Goal: Check status: Check status

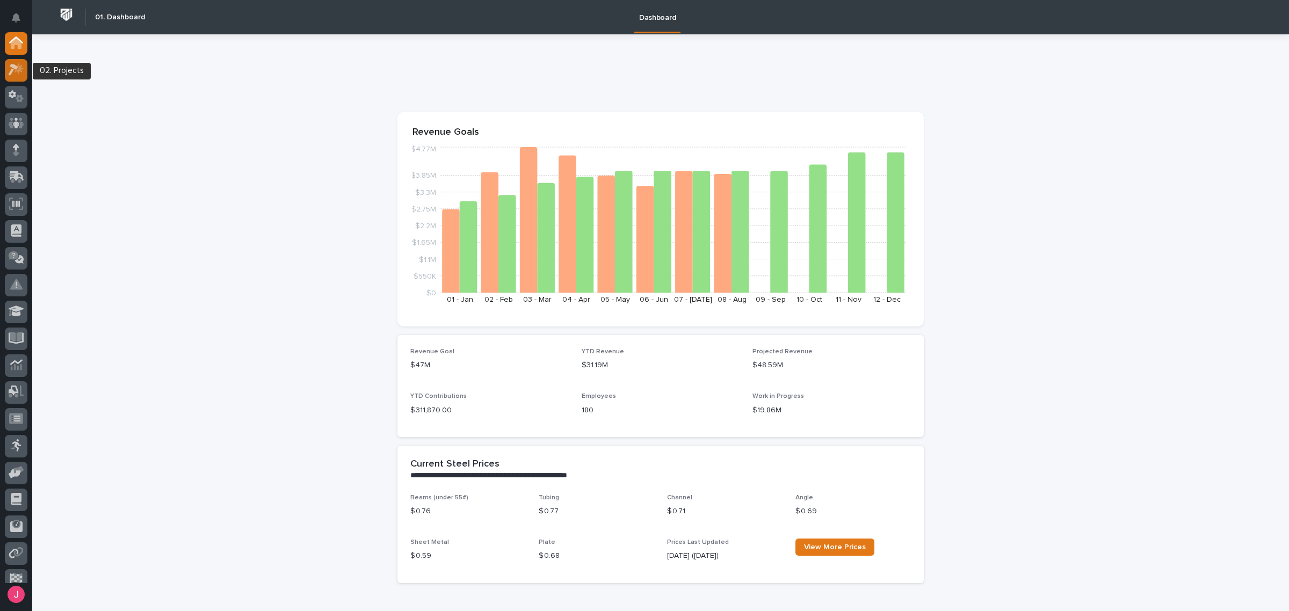
click at [18, 75] on icon at bounding box center [17, 69] width 16 height 12
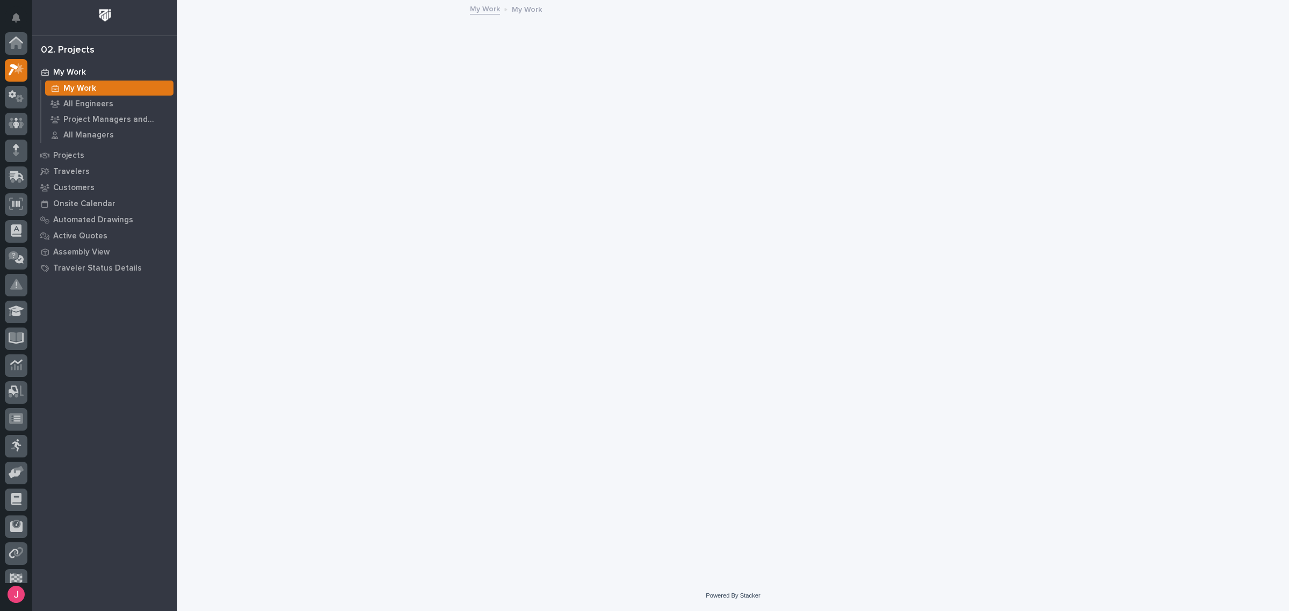
scroll to position [27, 0]
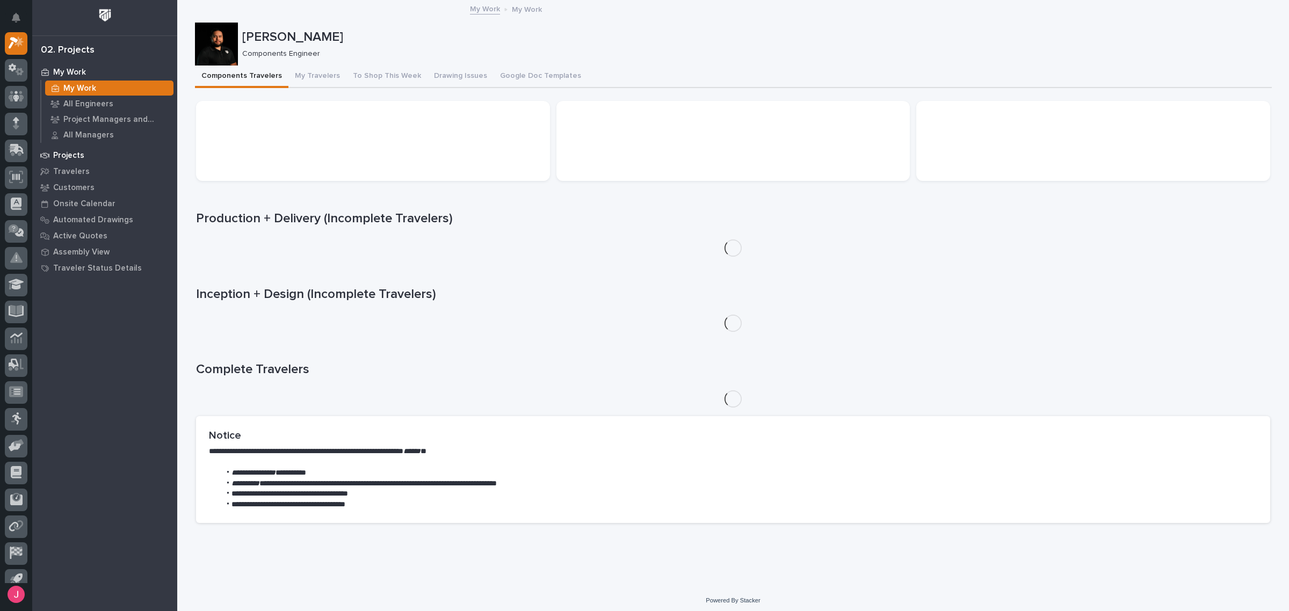
click at [85, 154] on div "Projects" at bounding box center [105, 155] width 140 height 15
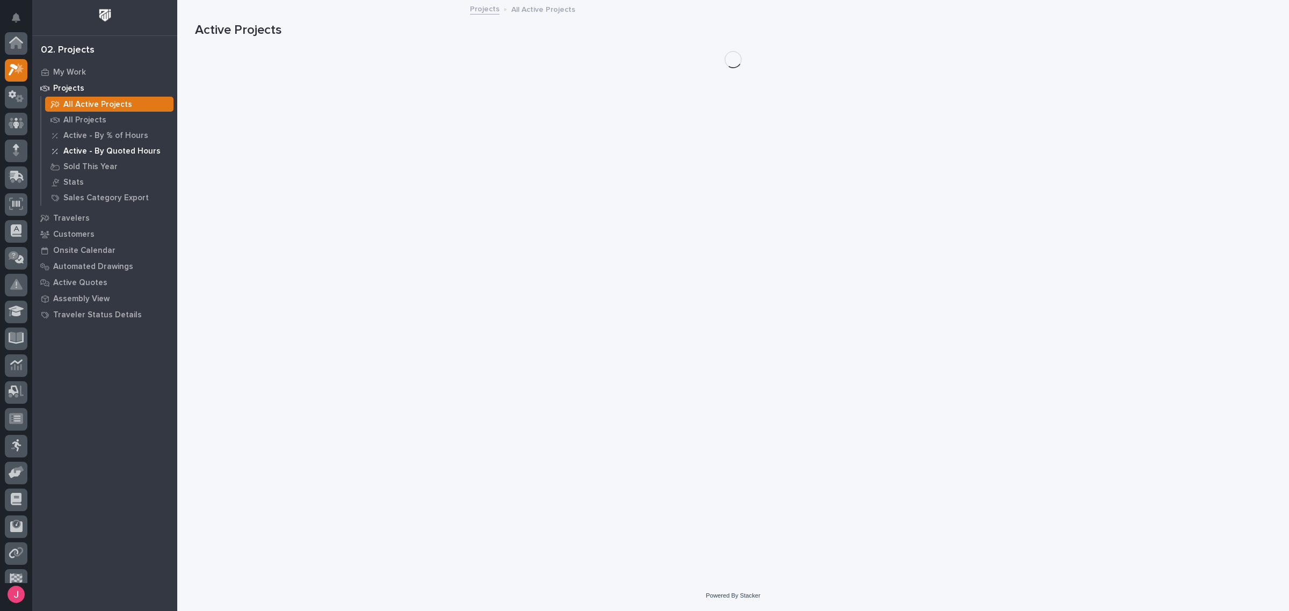
scroll to position [27, 0]
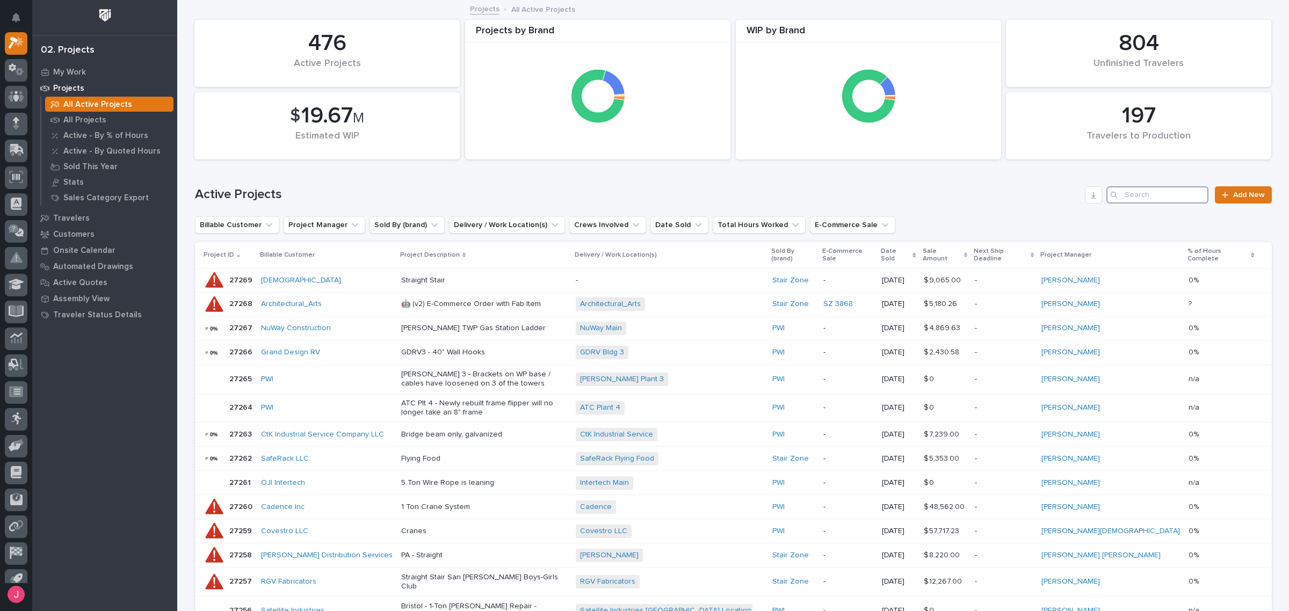
click at [1155, 200] on input "Search" at bounding box center [1158, 194] width 102 height 17
type input "timber rock"
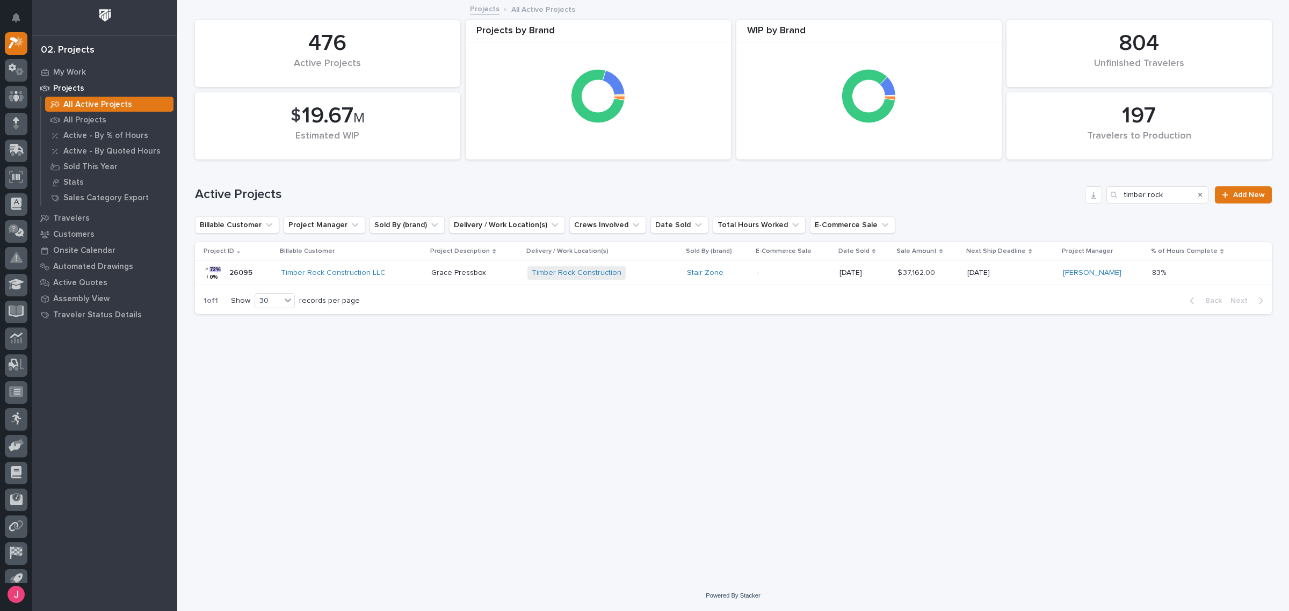
click at [403, 272] on div "Timber Rock Construction LLC" at bounding box center [352, 273] width 142 height 9
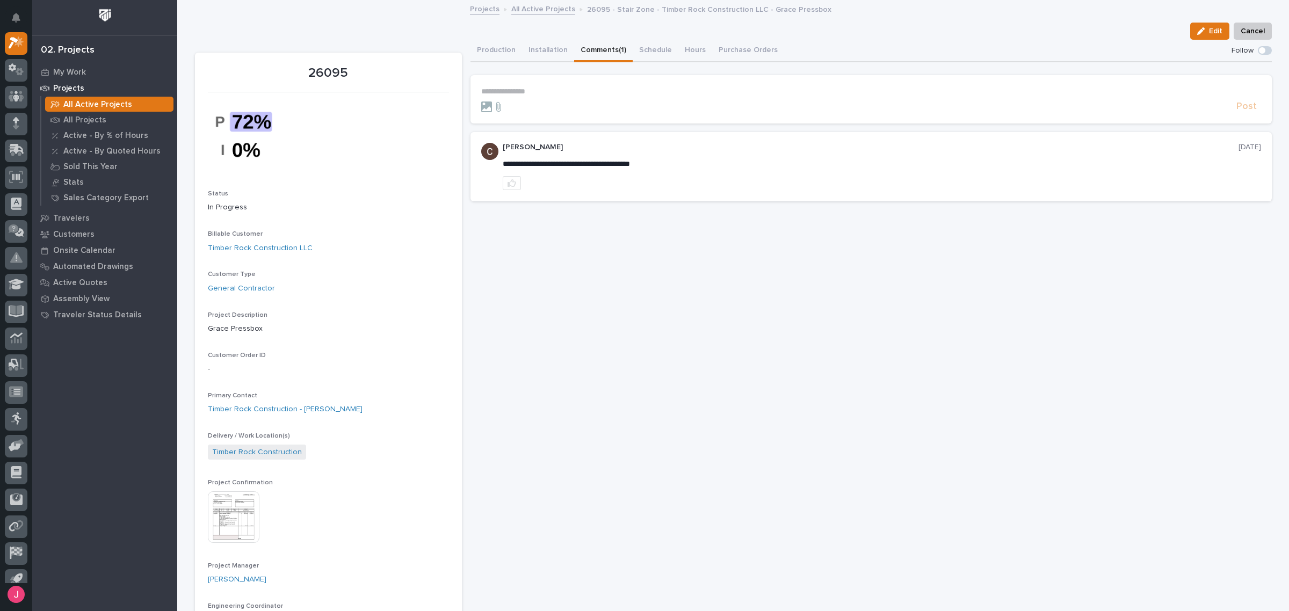
click at [587, 54] on button "Comments (1)" at bounding box center [603, 51] width 59 height 23
click at [480, 52] on button "Production" at bounding box center [497, 51] width 52 height 23
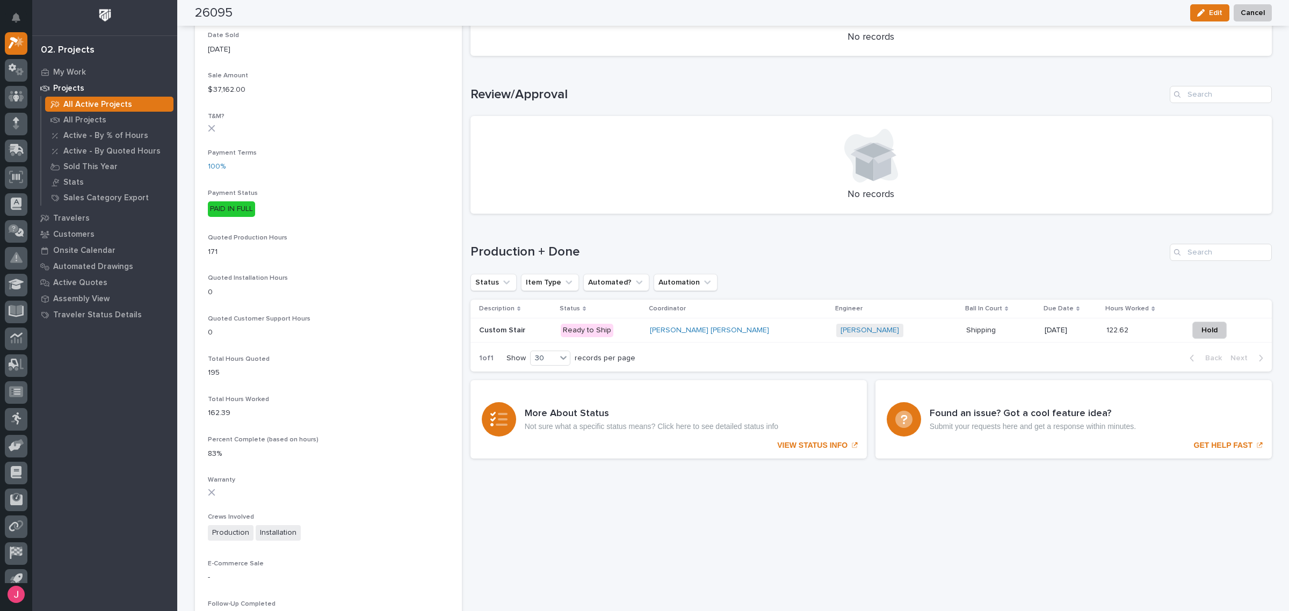
scroll to position [739, 0]
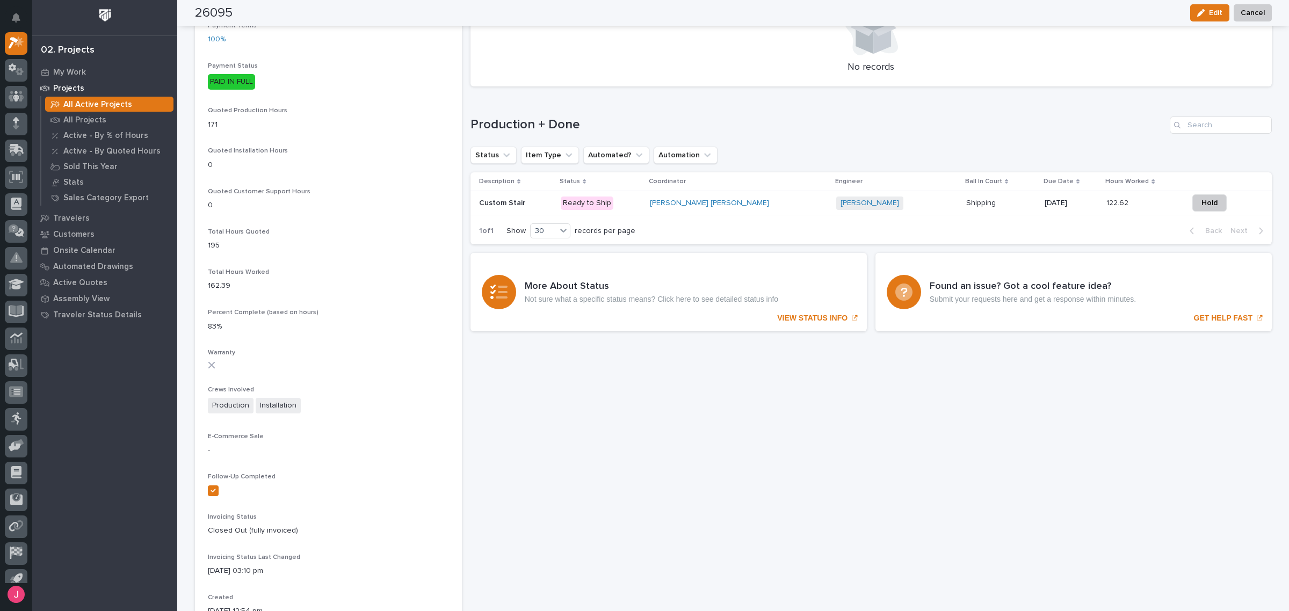
click at [634, 204] on p "Ready to Ship" at bounding box center [601, 203] width 81 height 13
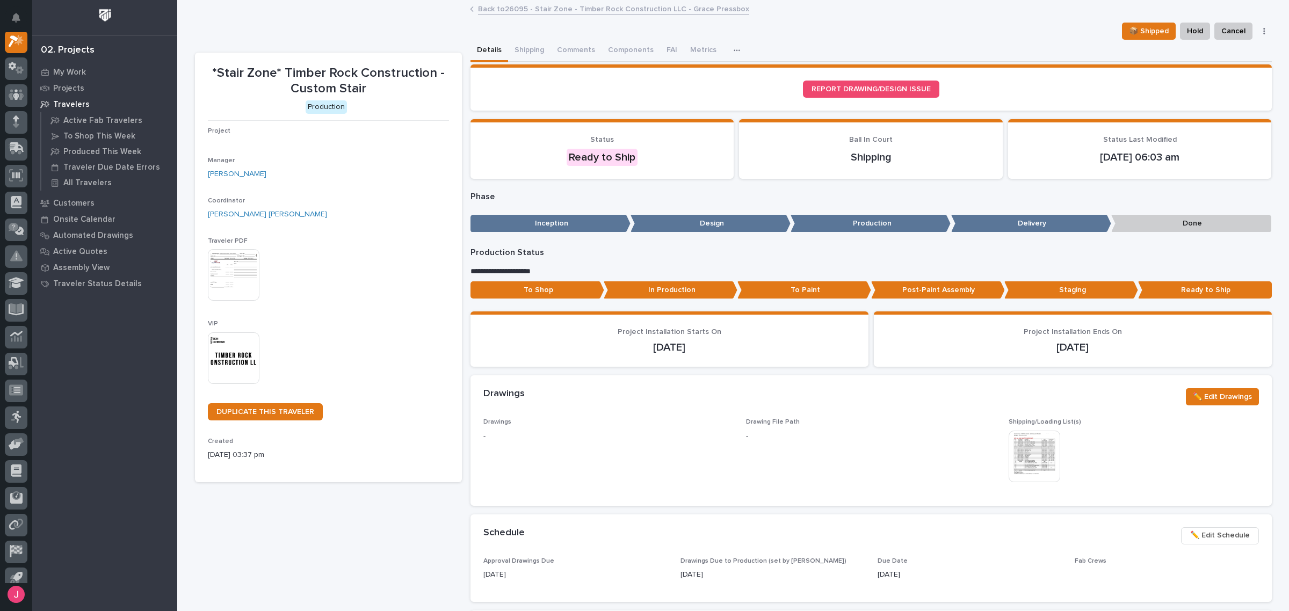
scroll to position [27, 0]
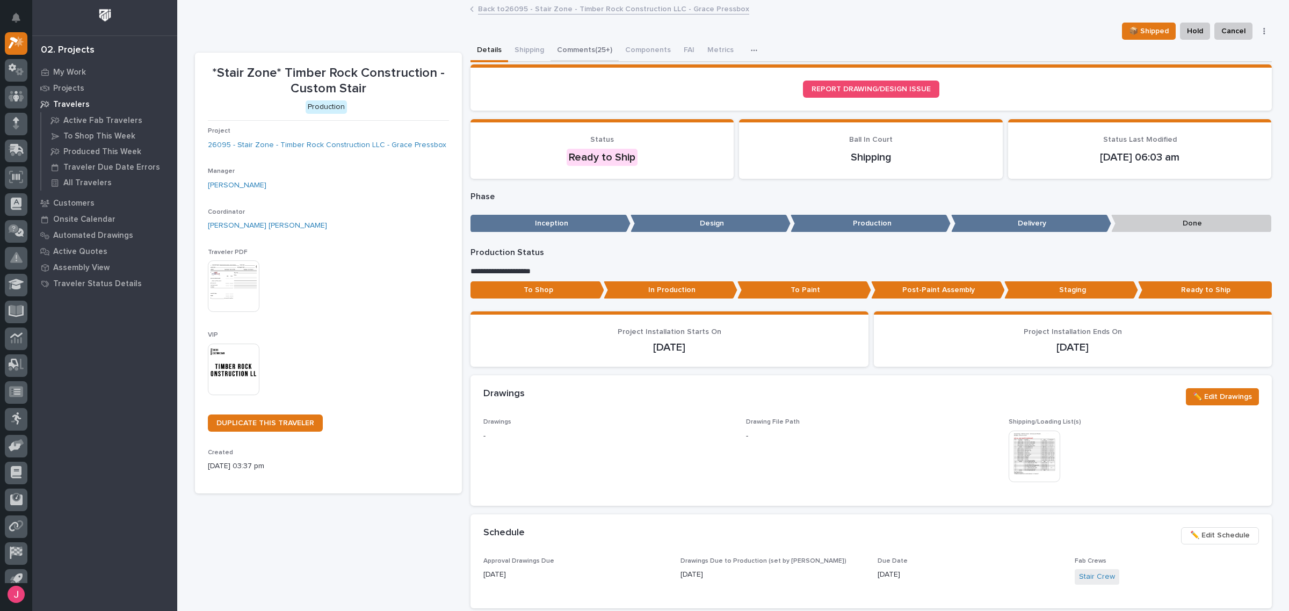
click at [575, 53] on button "Comments (25+)" at bounding box center [585, 51] width 68 height 23
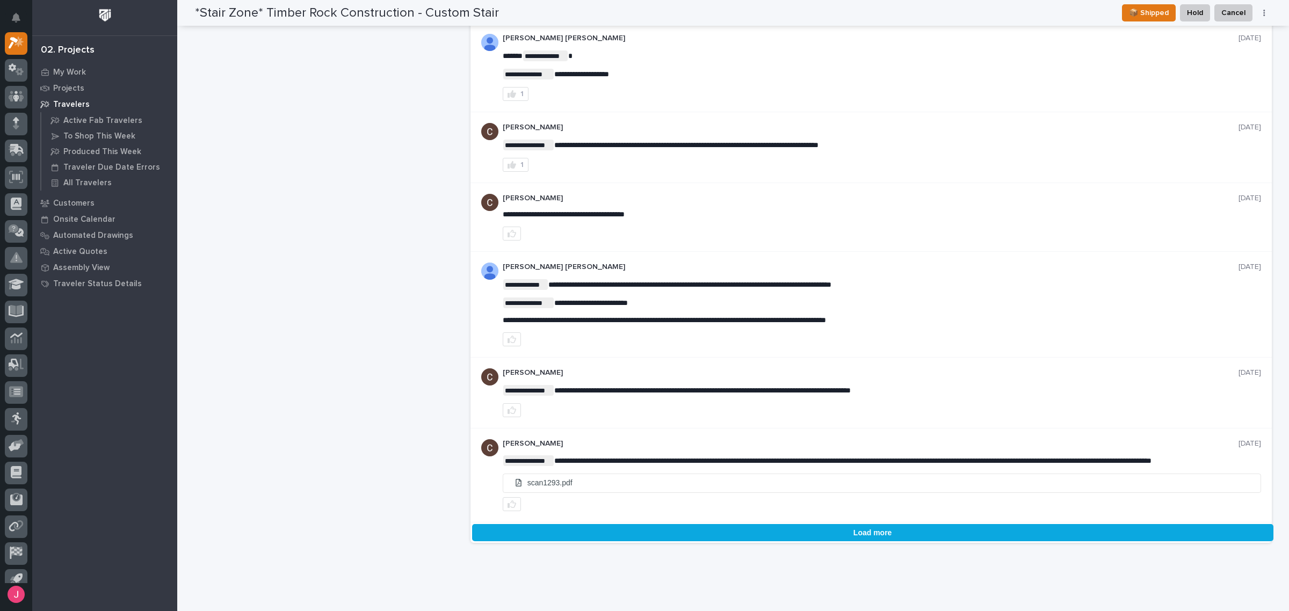
scroll to position [1589, 0]
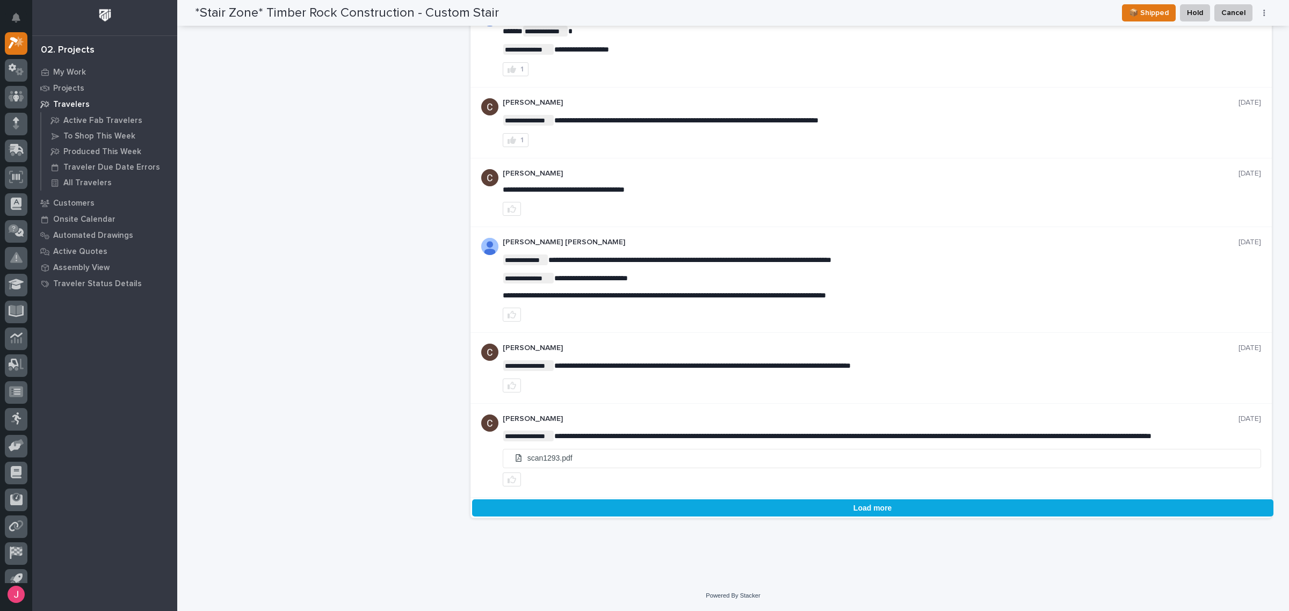
click at [873, 503] on button "Load more" at bounding box center [872, 508] width 801 height 17
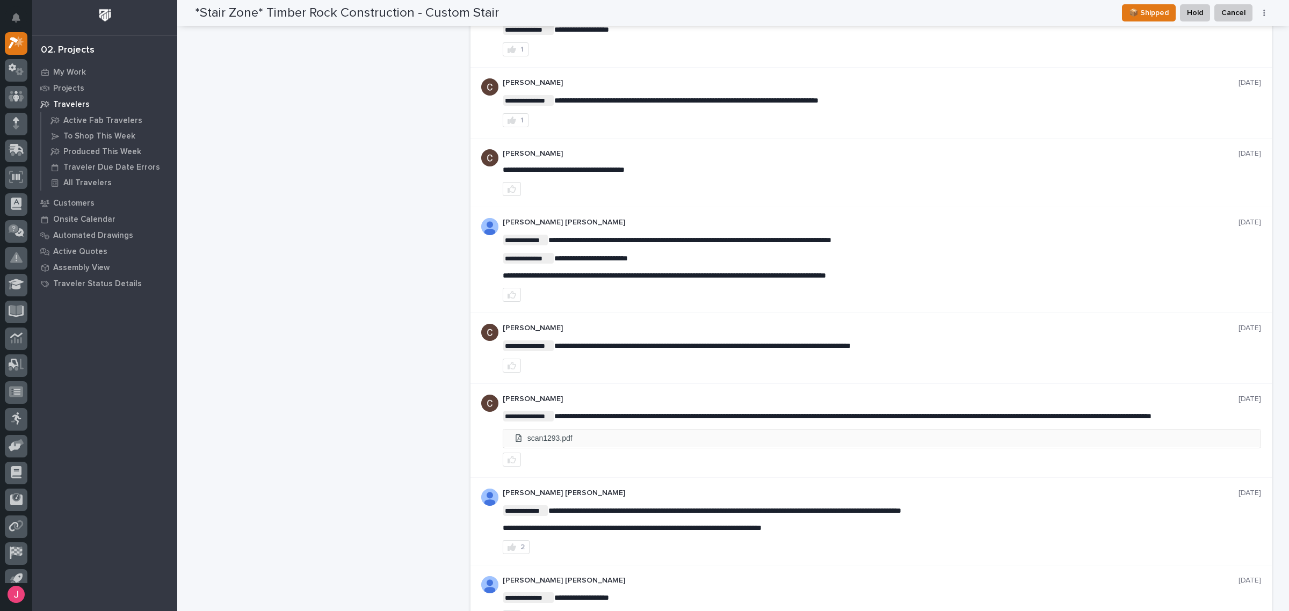
click at [794, 447] on li "scan1293.pdf" at bounding box center [881, 439] width 757 height 18
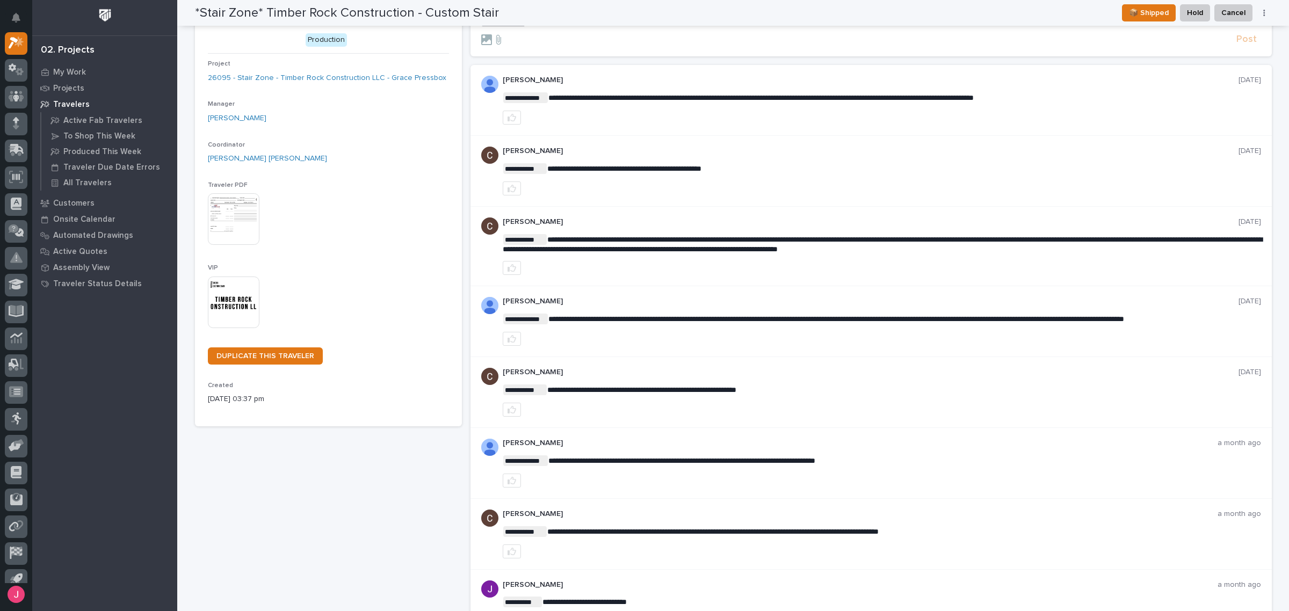
scroll to position [0, 0]
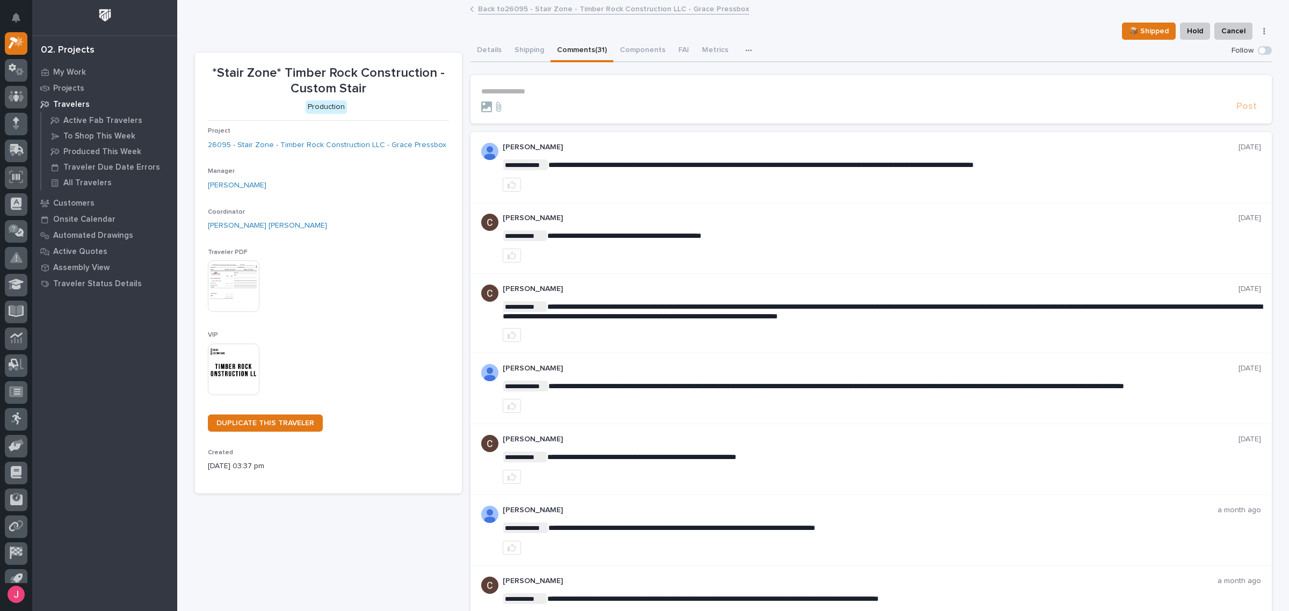
click at [222, 345] on img at bounding box center [234, 370] width 52 height 52
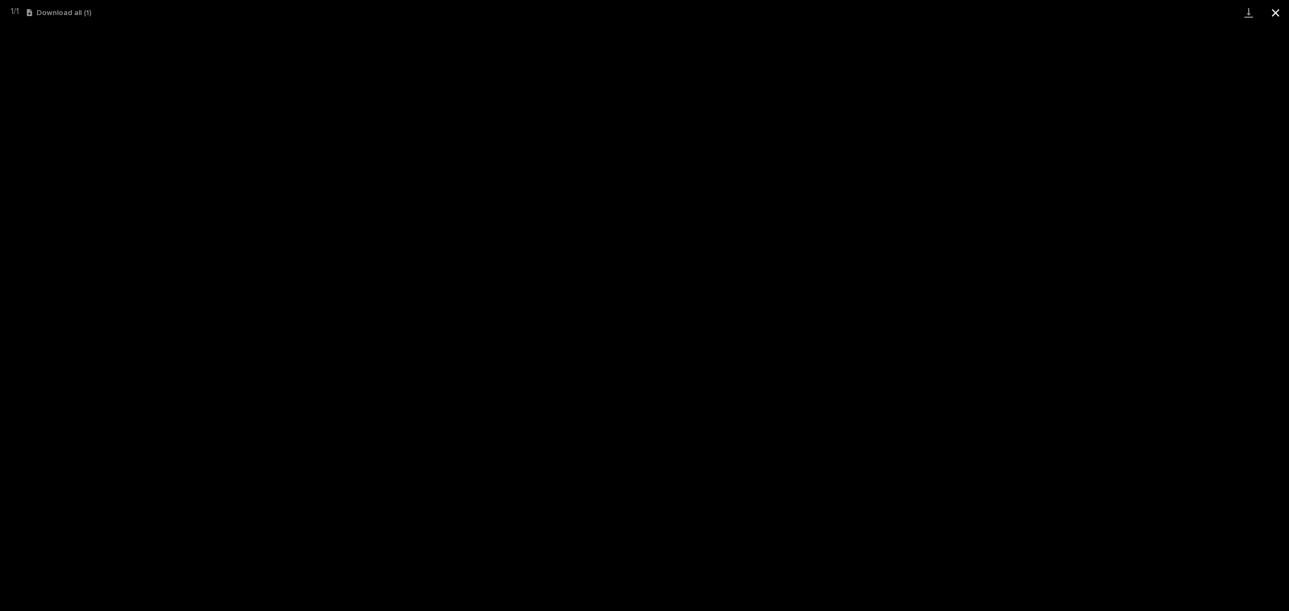
click at [1271, 9] on button "Close gallery" at bounding box center [1275, 12] width 27 height 25
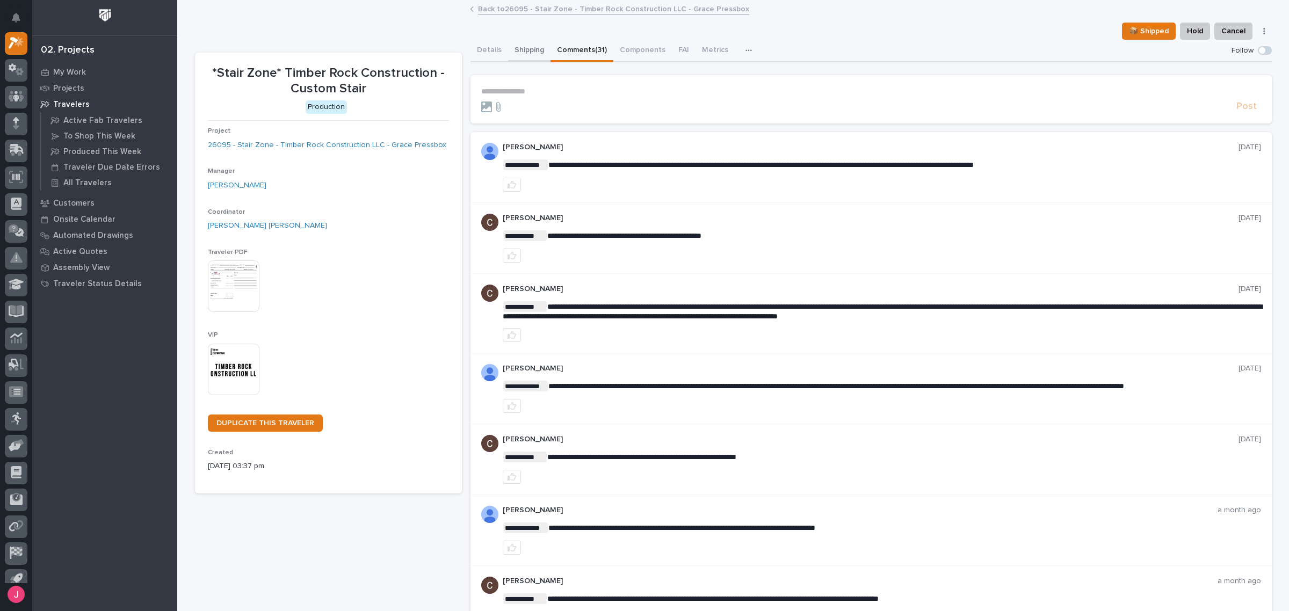
click at [516, 48] on button "Shipping" at bounding box center [529, 51] width 42 height 23
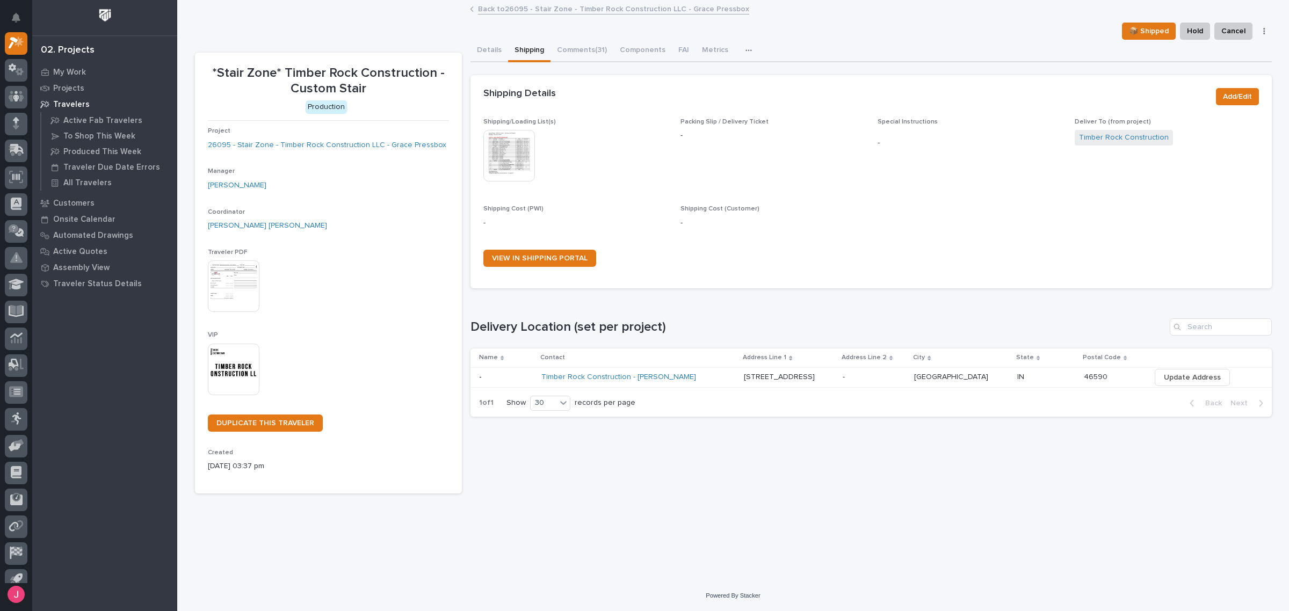
click at [508, 154] on img at bounding box center [509, 156] width 52 height 52
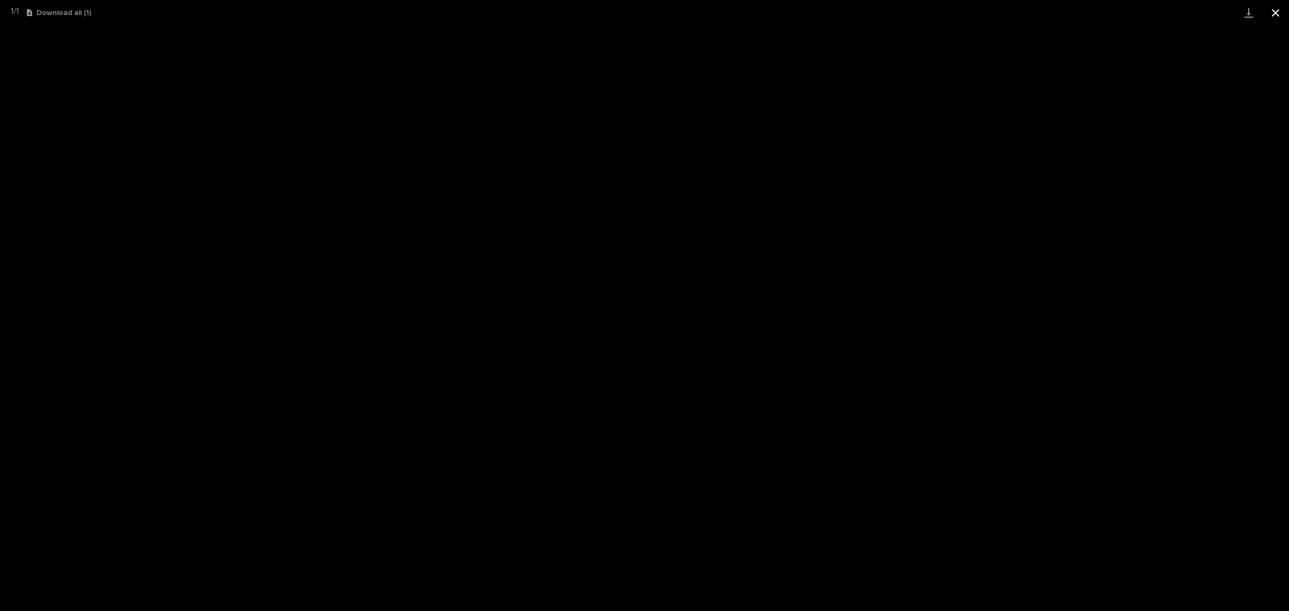
click at [1269, 15] on button "Close gallery" at bounding box center [1275, 12] width 27 height 25
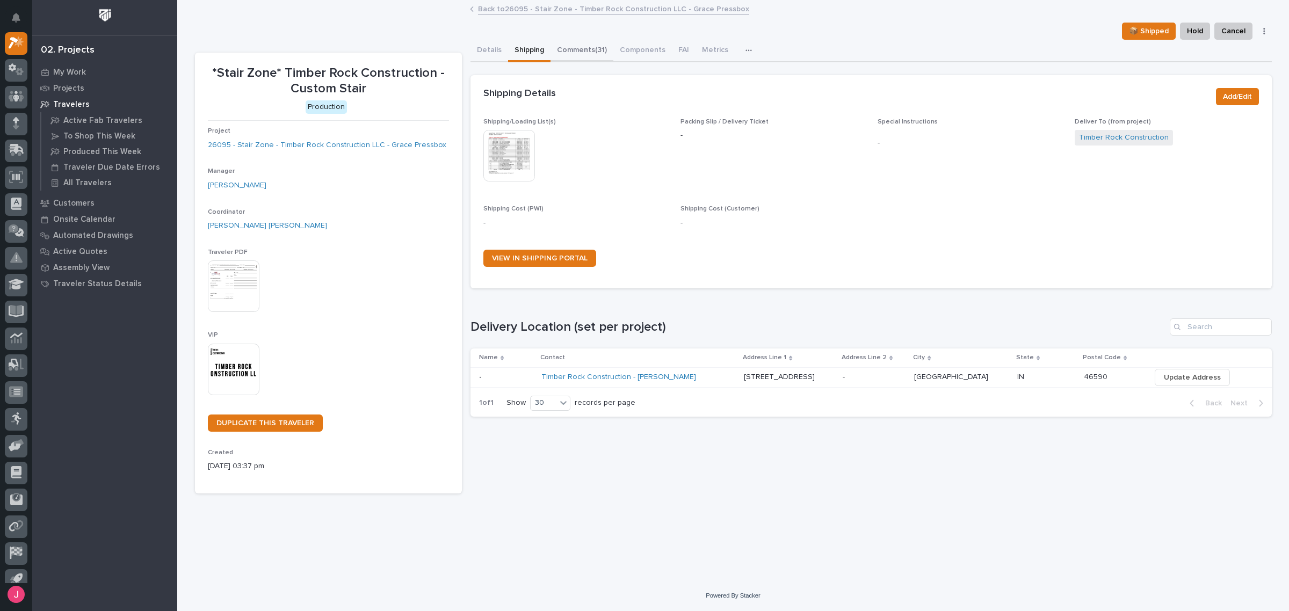
click at [568, 47] on button "Comments (31)" at bounding box center [582, 51] width 63 height 23
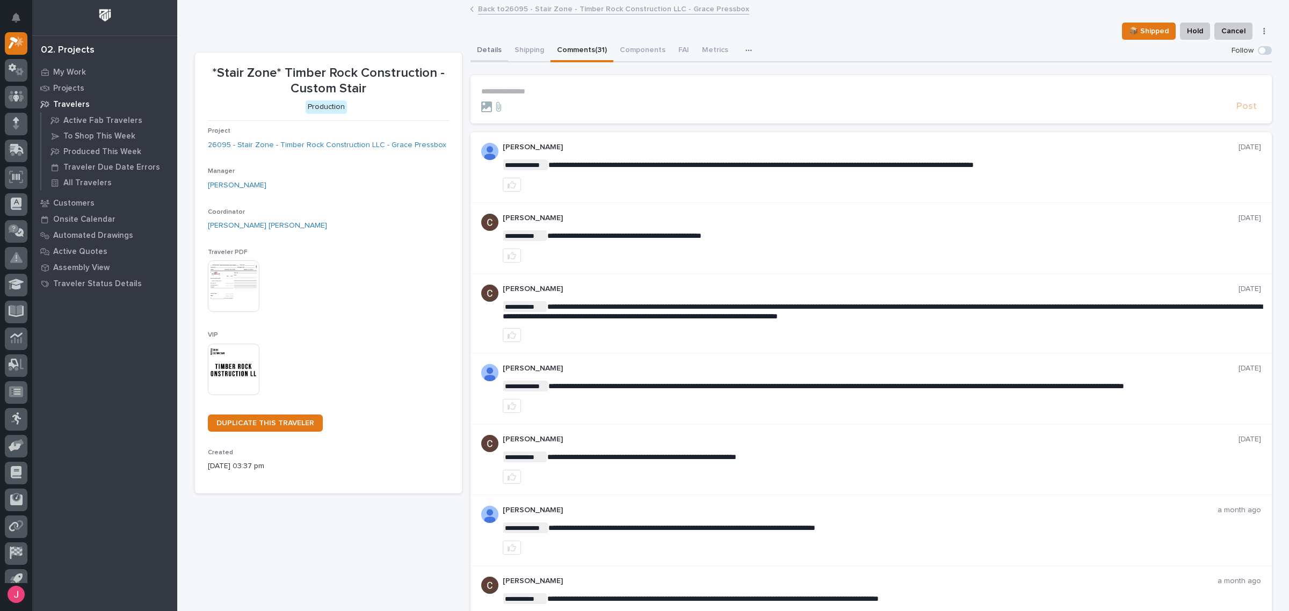
click at [477, 52] on button "Details" at bounding box center [490, 51] width 38 height 23
